Goal: Task Accomplishment & Management: Use online tool/utility

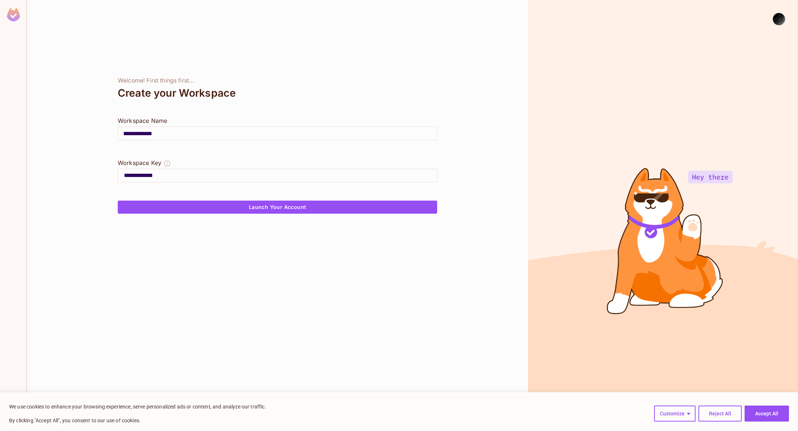
click at [283, 214] on div "**********" at bounding box center [277, 215] width 501 height 431
click at [285, 207] on button "Launch Your Account" at bounding box center [277, 207] width 319 height 13
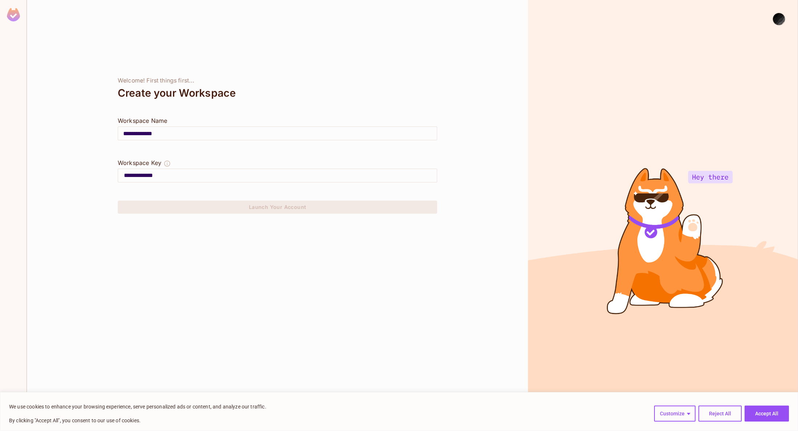
drag, startPoint x: 186, startPoint y: 134, endPoint x: 102, endPoint y: 134, distance: 83.2
click at [102, 134] on div "**********" at bounding box center [277, 215] width 501 height 431
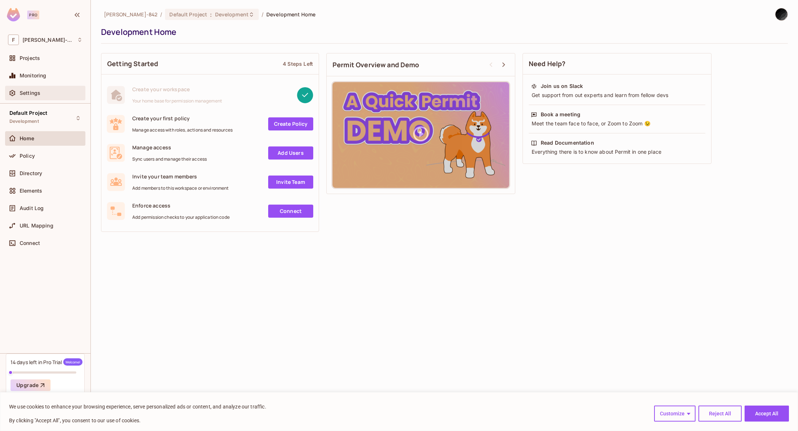
click at [37, 92] on span "Settings" at bounding box center [30, 93] width 21 height 6
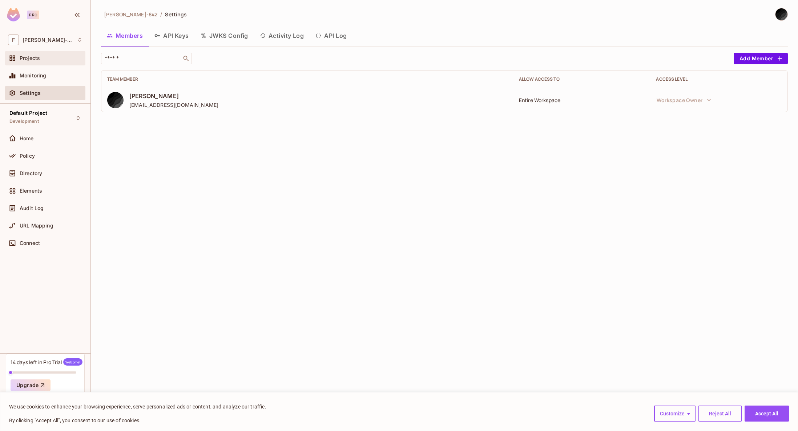
click at [45, 57] on div "Projects" at bounding box center [51, 58] width 63 height 6
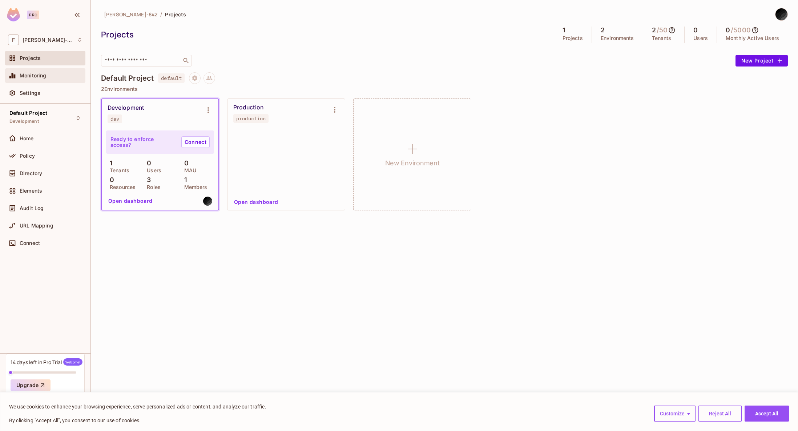
click at [44, 78] on div "Monitoring" at bounding box center [45, 75] width 74 height 9
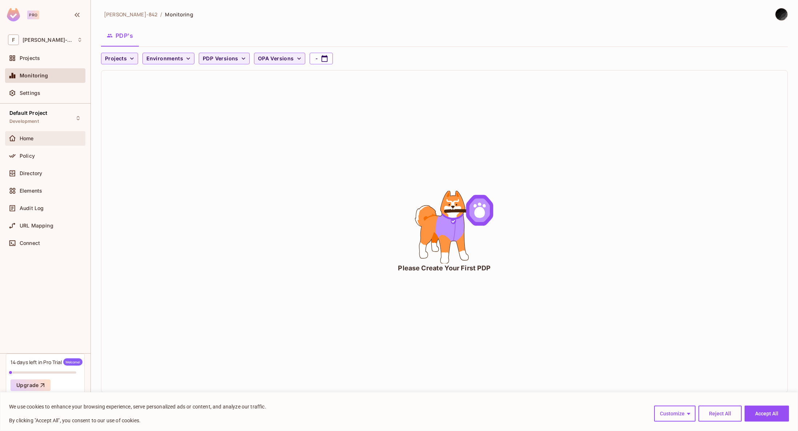
click at [37, 136] on div "Home" at bounding box center [51, 139] width 63 height 6
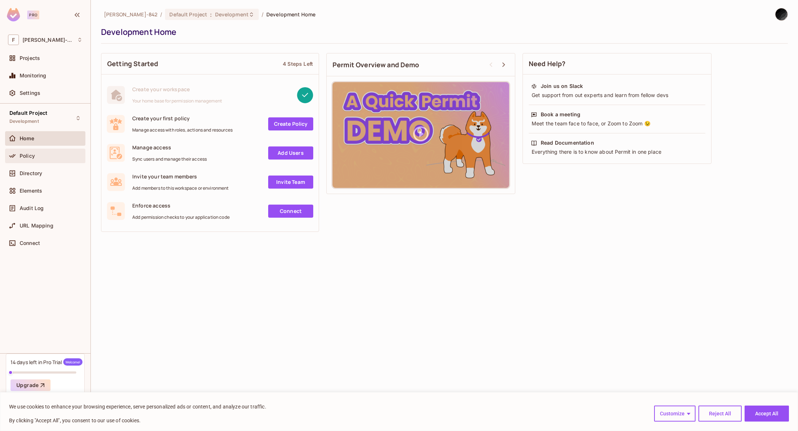
click at [34, 153] on span "Policy" at bounding box center [27, 156] width 15 height 6
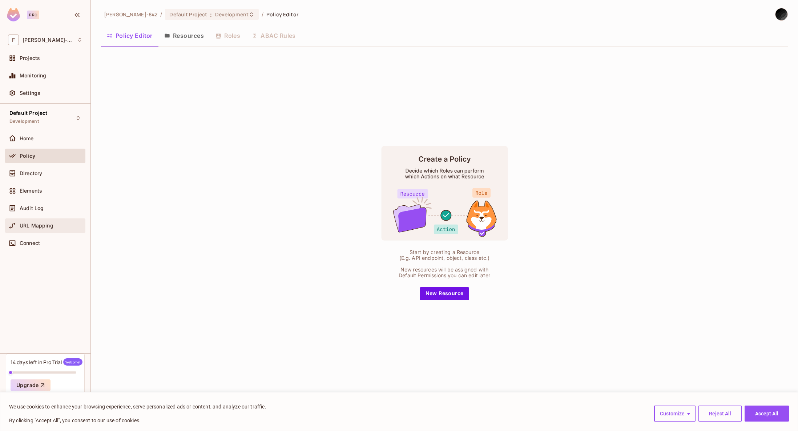
click at [40, 222] on div "URL Mapping" at bounding box center [45, 225] width 74 height 9
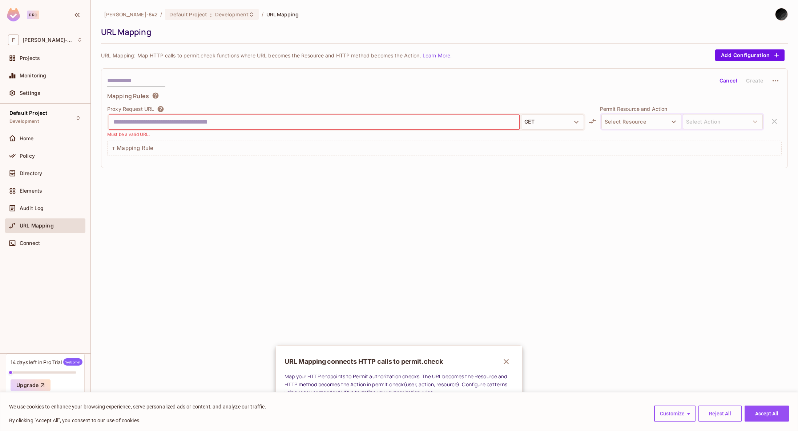
click at [156, 121] on div at bounding box center [399, 215] width 798 height 431
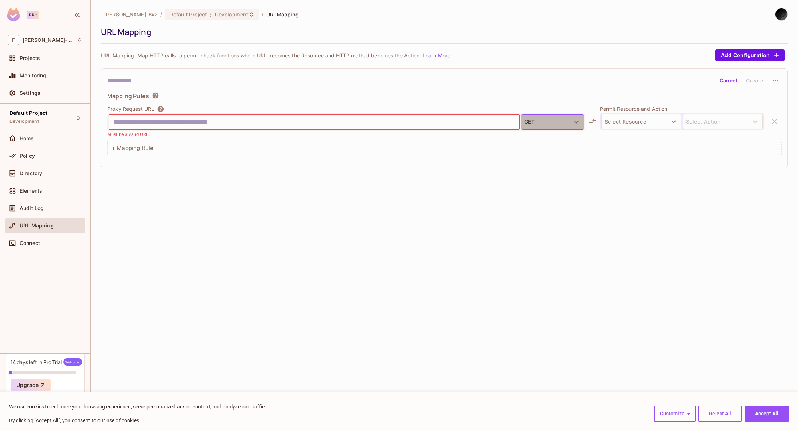
click at [568, 122] on button "GET" at bounding box center [552, 121] width 63 height 15
click at [555, 123] on div at bounding box center [399, 215] width 798 height 431
click at [315, 165] on div "Cancel Create Mapping Rules Proxy Request URL GET Must be a valid URL. Permit R…" at bounding box center [444, 118] width 687 height 100
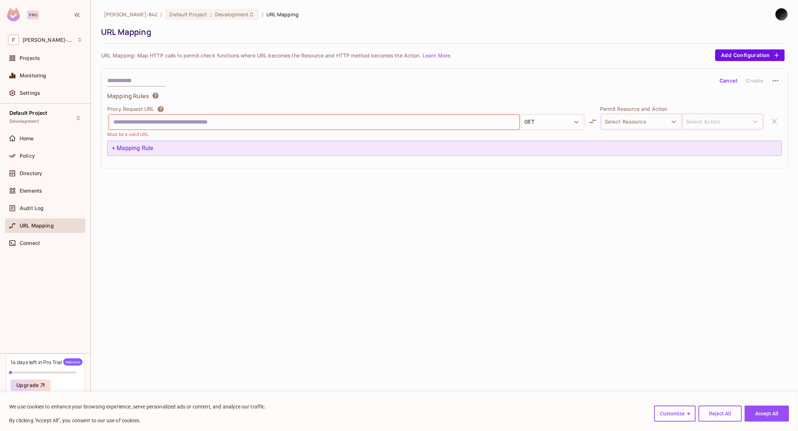
click at [310, 151] on div "+ Mapping Rule" at bounding box center [444, 148] width 674 height 15
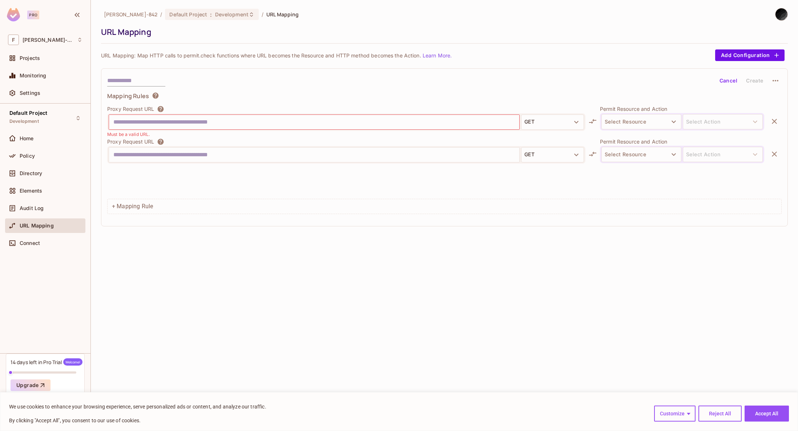
click at [210, 154] on input "text" at bounding box center [313, 155] width 401 height 12
type input "*"
type input "**********"
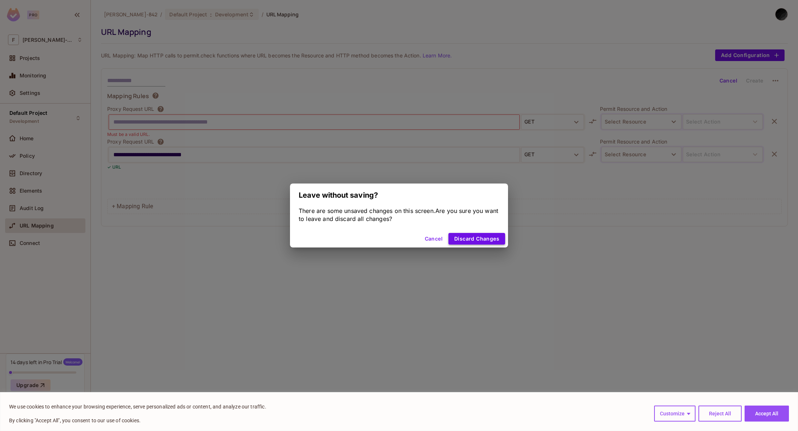
click at [458, 237] on button "Discard Changes" at bounding box center [476, 239] width 57 height 12
